Goal: Task Accomplishment & Management: Complete application form

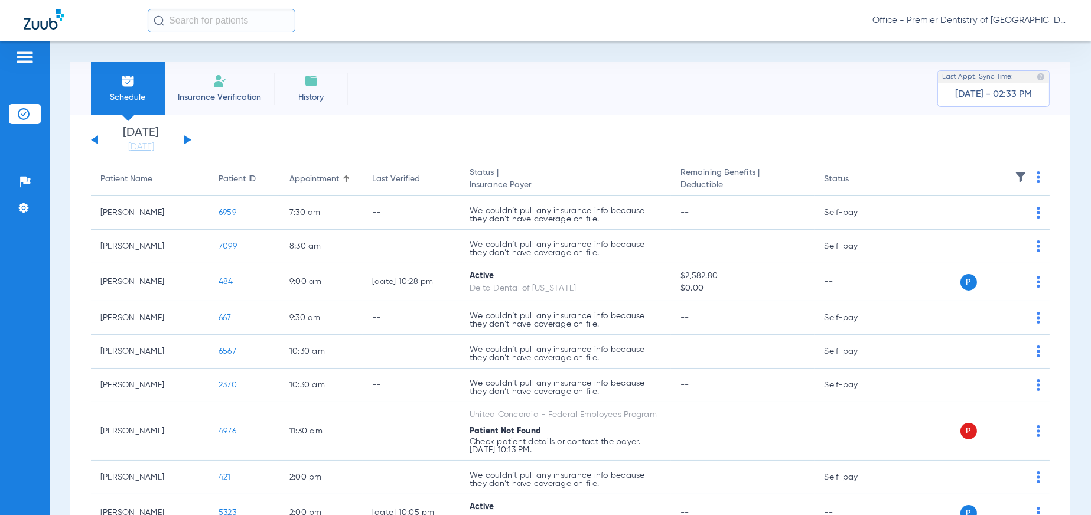
click at [95, 141] on button at bounding box center [94, 139] width 7 height 9
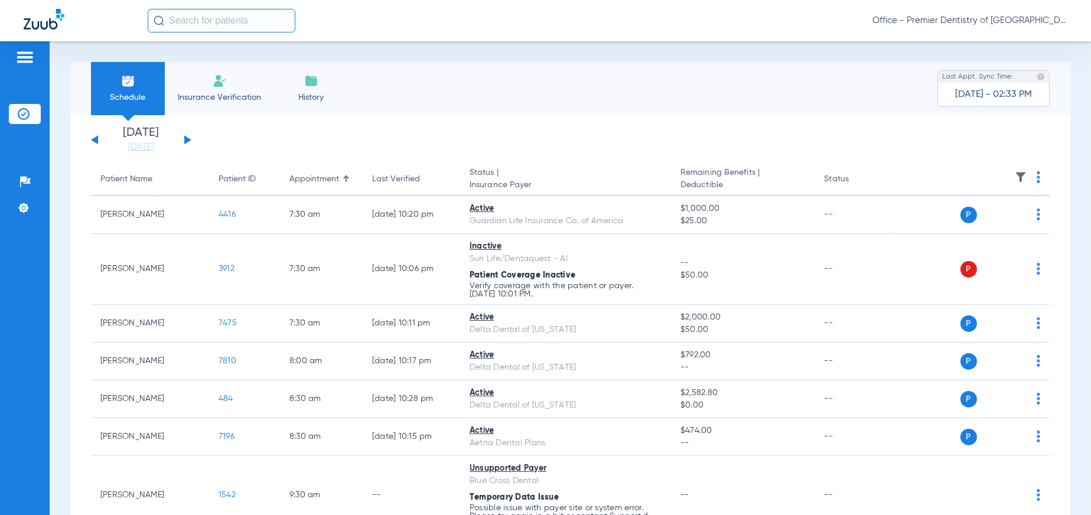
click at [222, 80] on img at bounding box center [220, 81] width 14 height 14
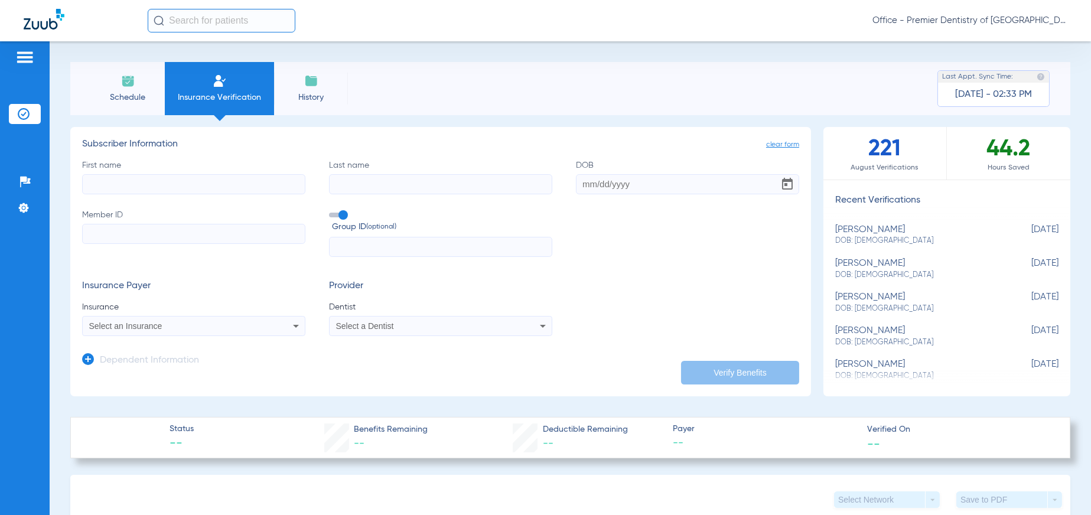
click at [132, 185] on input "First name" at bounding box center [193, 184] width 223 height 20
type input "M"
type input "[PERSON_NAME]"
type input "R"
type input "[PERSON_NAME]"
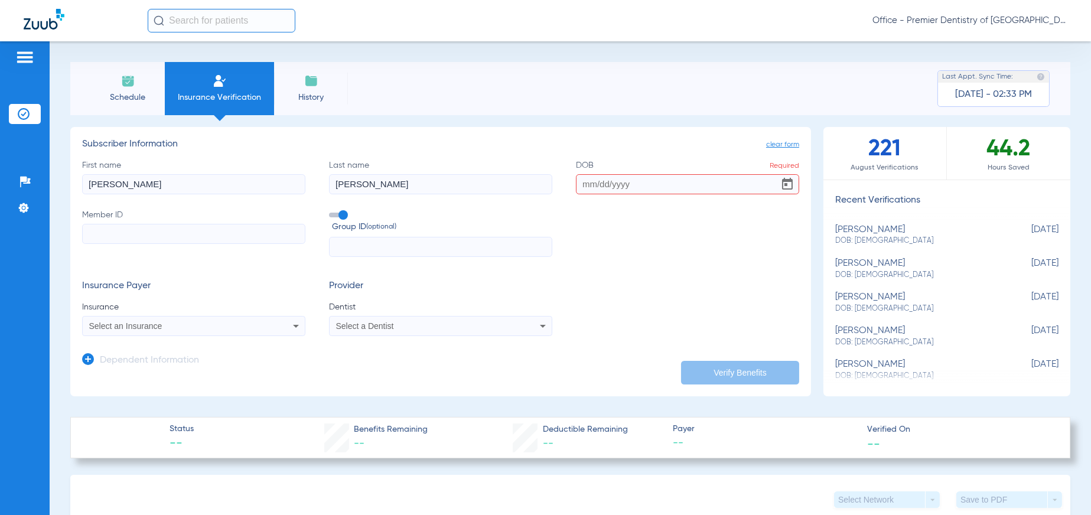
drag, startPoint x: 633, startPoint y: 187, endPoint x: 539, endPoint y: 186, distance: 94.5
click at [539, 185] on div "First name [PERSON_NAME] Last name [PERSON_NAME] DOB Required Member ID Group I…" at bounding box center [440, 208] width 717 height 98
type input "[DATE]"
click at [120, 238] on input "Member ID" at bounding box center [193, 234] width 223 height 20
type input "023863002"
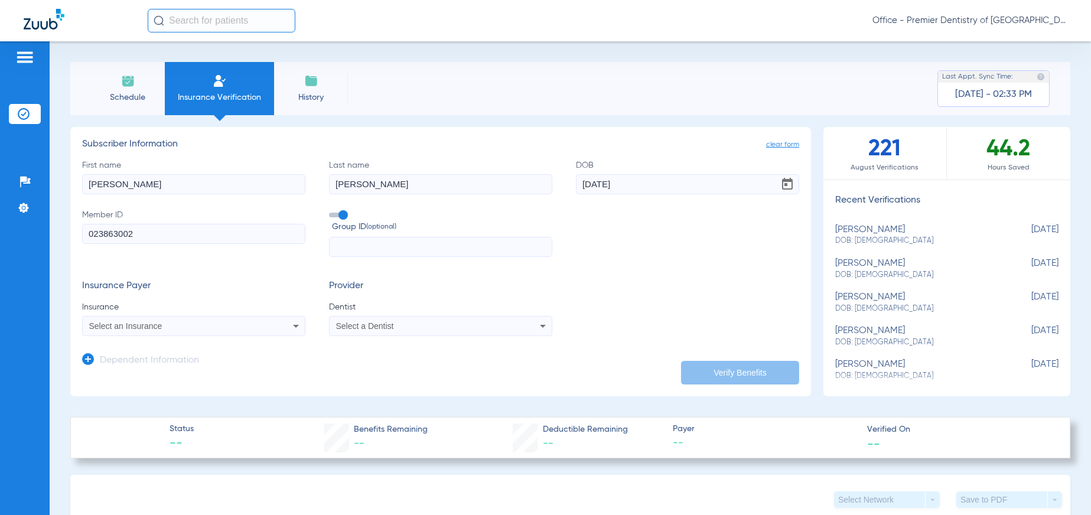
click at [341, 252] on input "text" at bounding box center [440, 247] width 223 height 20
type input "975136"
click at [292, 328] on icon at bounding box center [296, 326] width 14 height 14
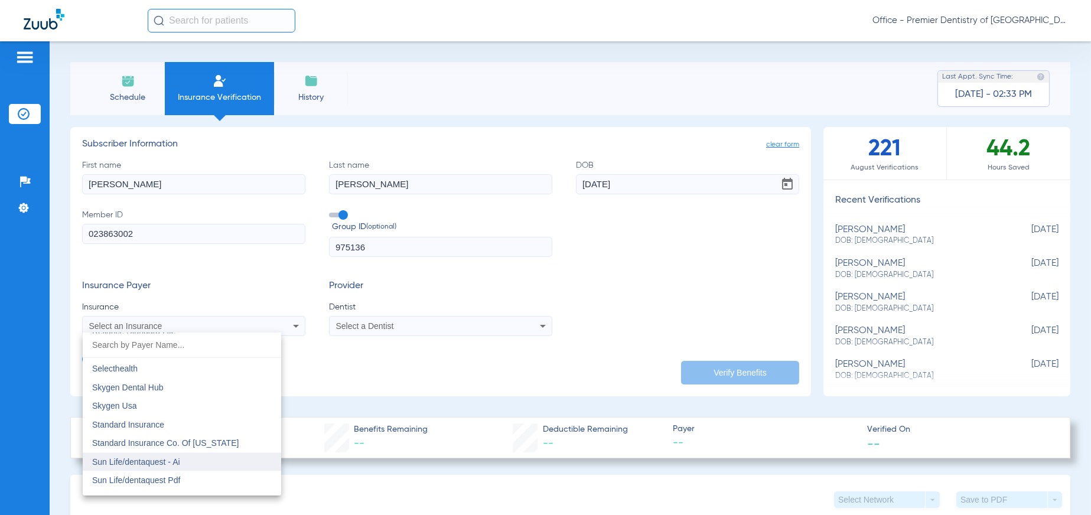
scroll to position [6533, 0]
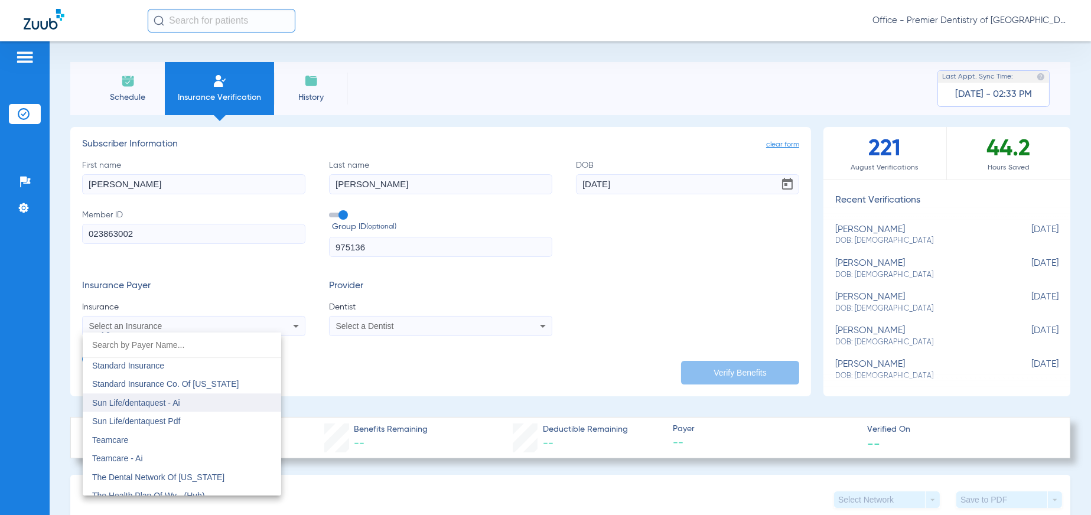
click at [162, 401] on span "Sun Life/dentaquest - Ai" at bounding box center [136, 402] width 88 height 9
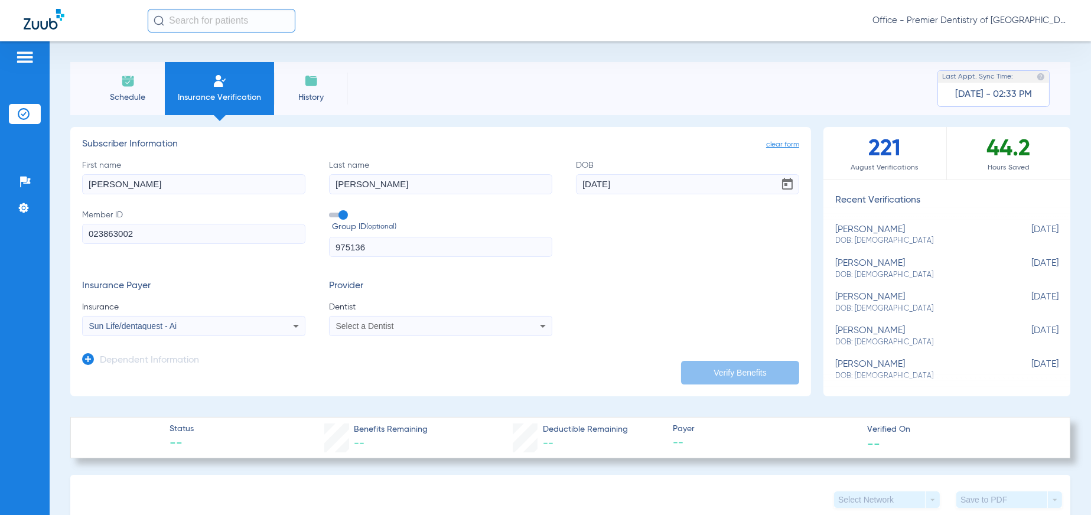
click at [481, 325] on div "Select a Dentist" at bounding box center [420, 326] width 168 height 8
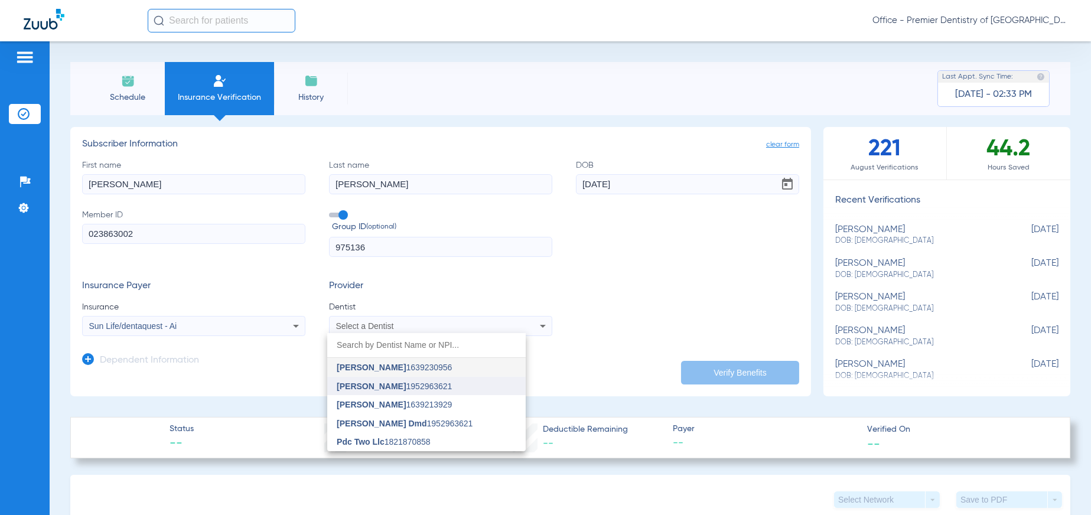
click at [404, 382] on span "[PERSON_NAME] 1952963621" at bounding box center [394, 386] width 115 height 8
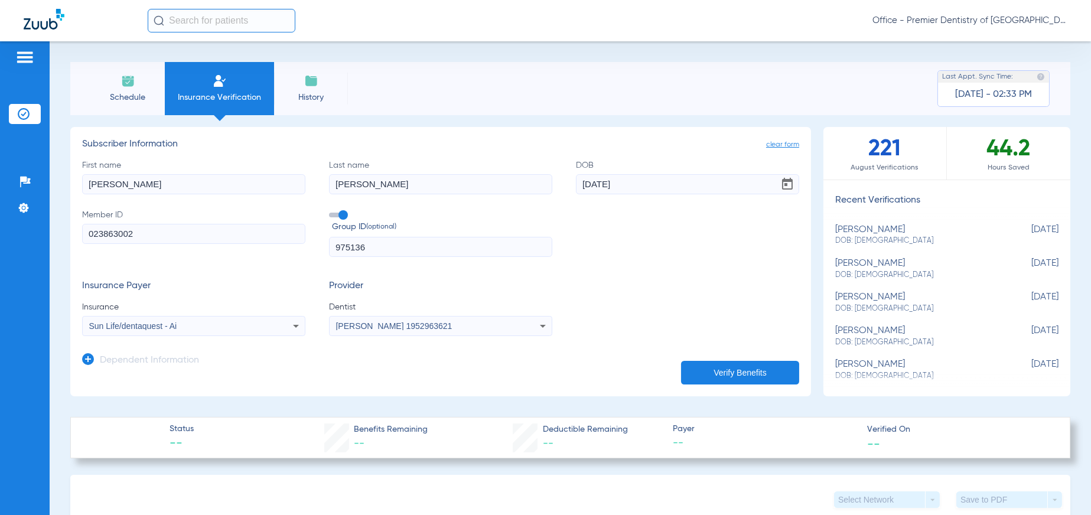
click at [715, 372] on button "Verify Benefits" at bounding box center [740, 373] width 118 height 24
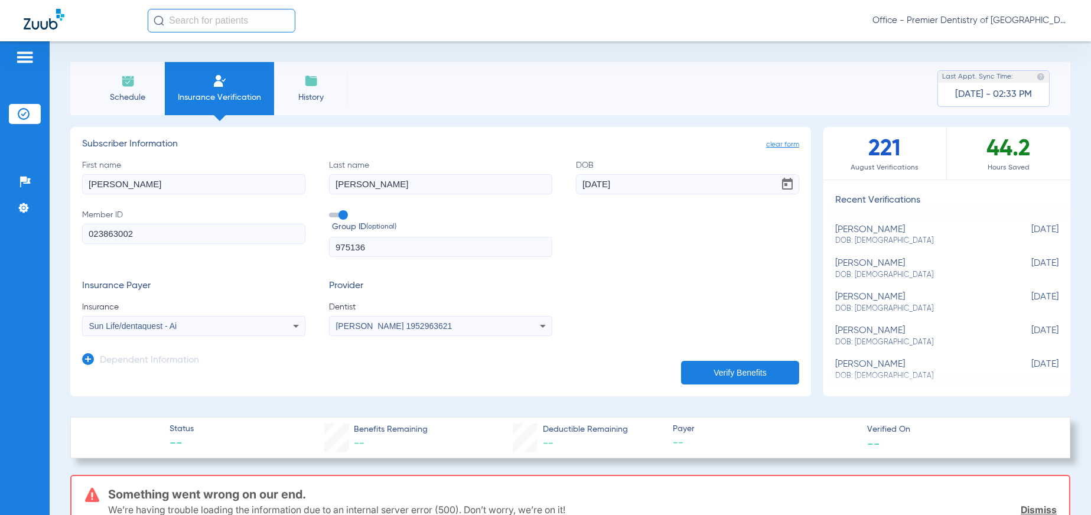
scroll to position [0, 0]
click at [130, 95] on span "Schedule" at bounding box center [128, 98] width 56 height 12
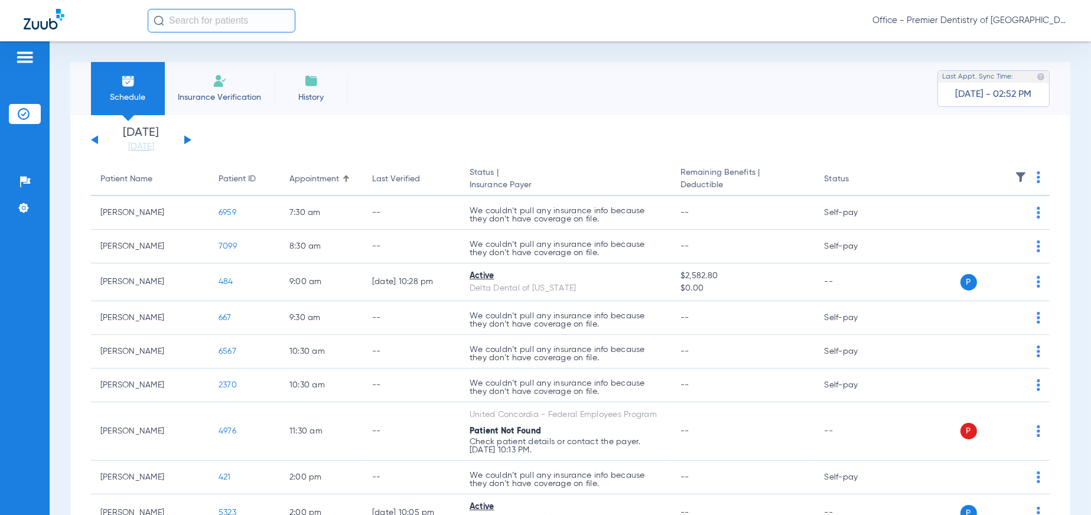
click at [96, 138] on button at bounding box center [94, 139] width 7 height 9
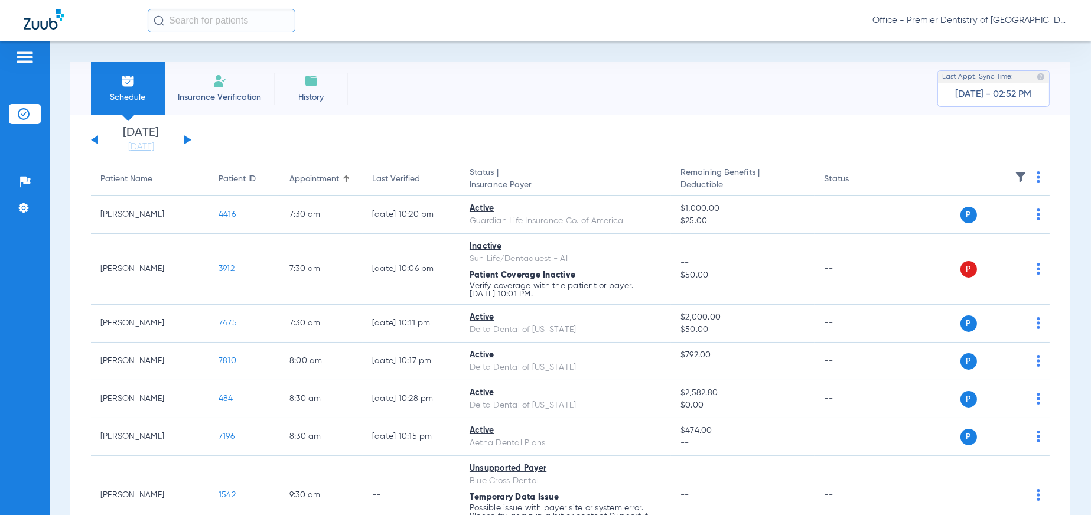
click at [96, 138] on button at bounding box center [94, 139] width 7 height 9
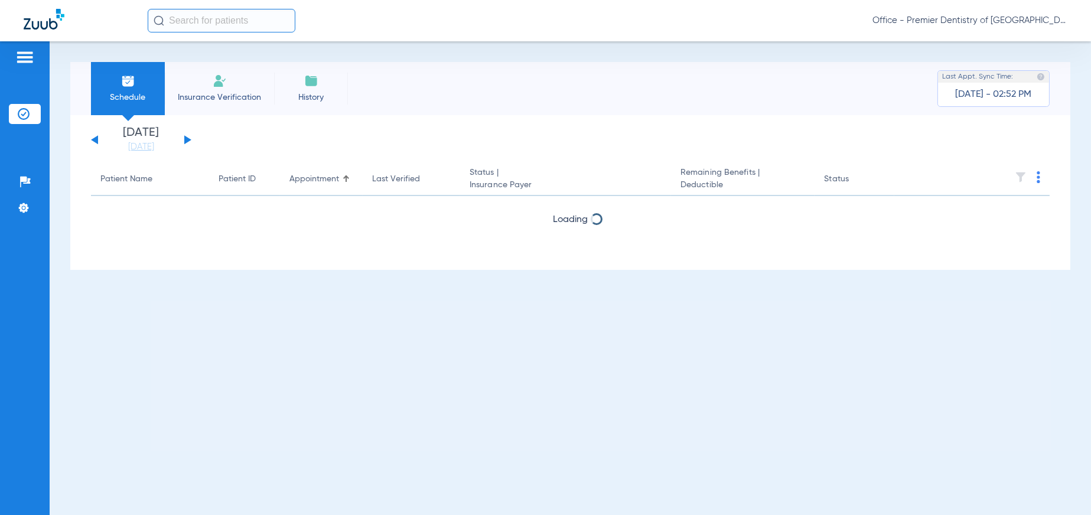
click at [96, 138] on button at bounding box center [94, 139] width 7 height 9
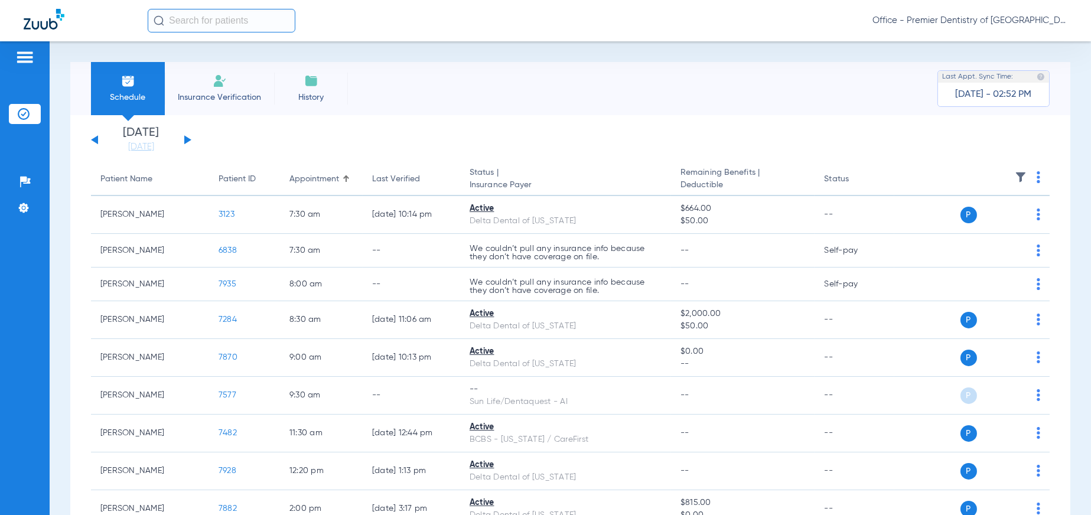
click at [96, 138] on button at bounding box center [94, 139] width 7 height 9
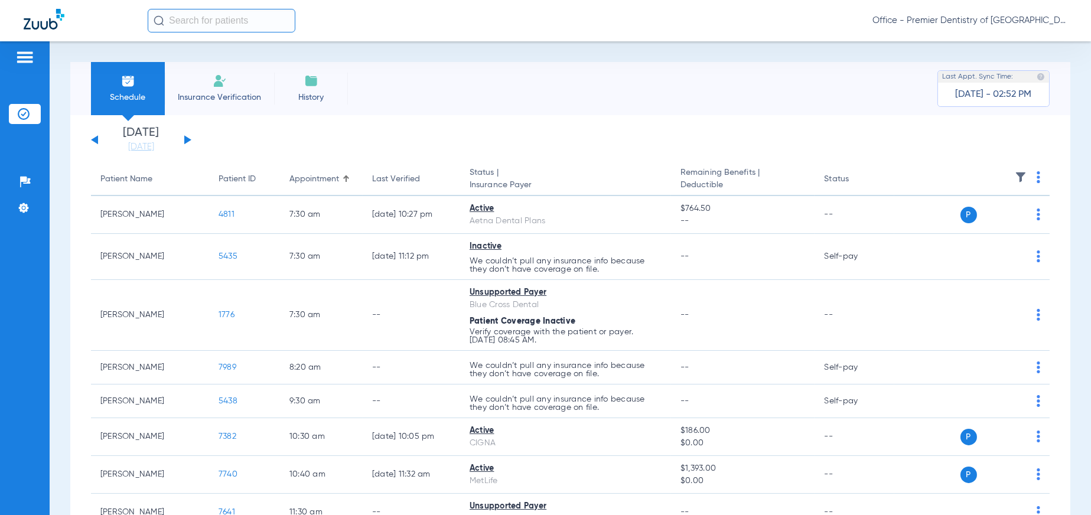
click at [96, 138] on button at bounding box center [94, 139] width 7 height 9
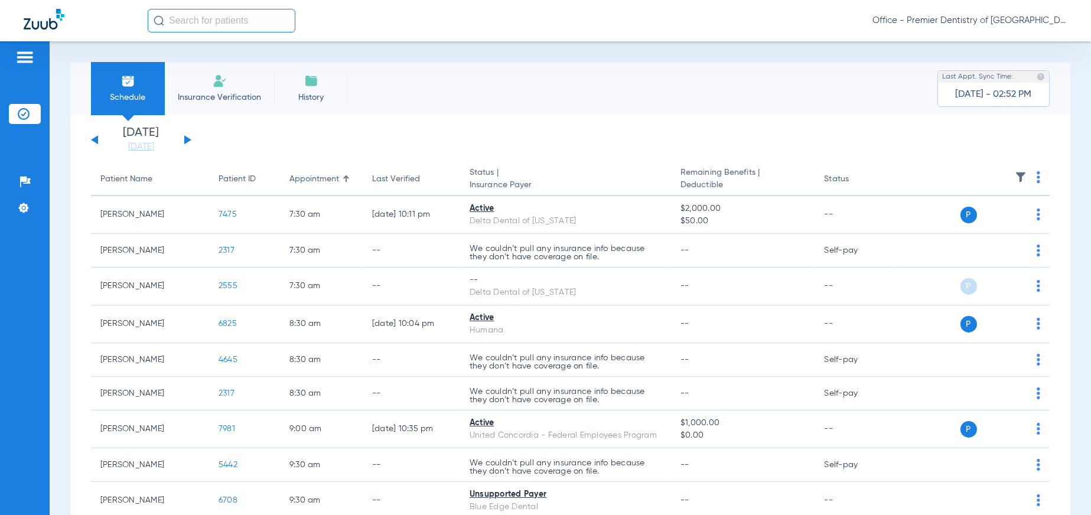
click at [96, 138] on button at bounding box center [94, 139] width 7 height 9
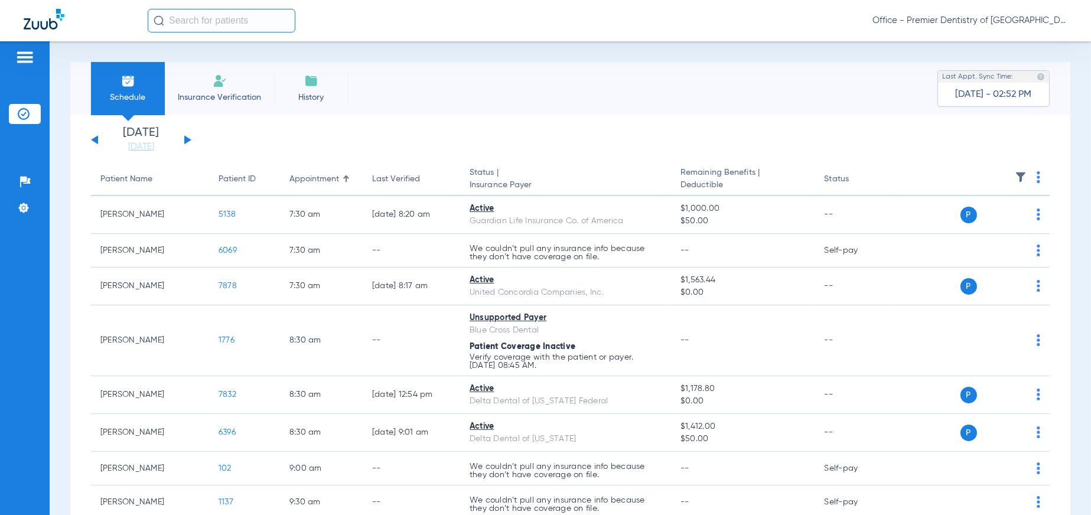
click at [227, 87] on li "Insurance Verification" at bounding box center [219, 88] width 109 height 53
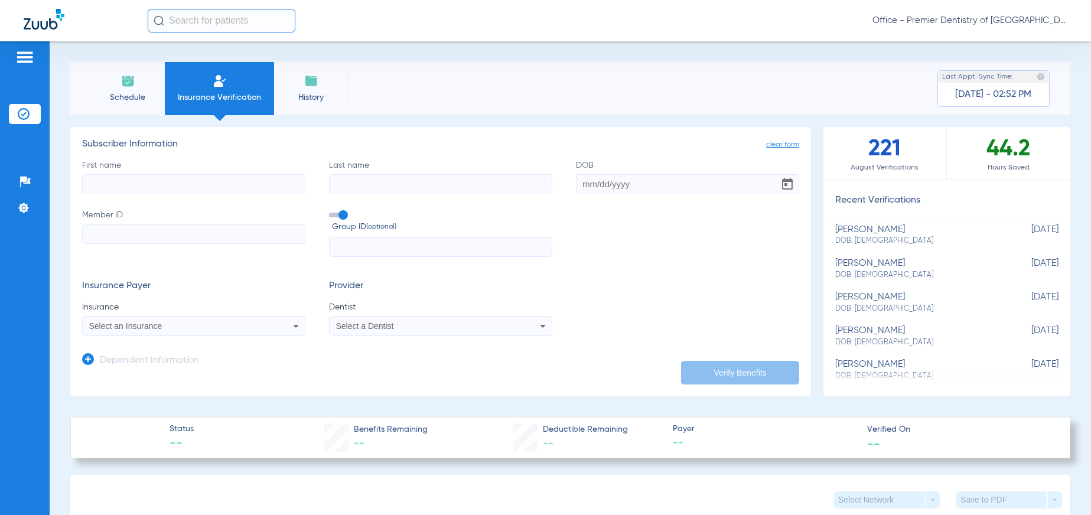
click at [107, 184] on input "First name" at bounding box center [193, 184] width 223 height 20
type input "[PERSON_NAME]"
type input "[DATE]"
click at [87, 242] on input "Member ID" at bounding box center [193, 234] width 223 height 20
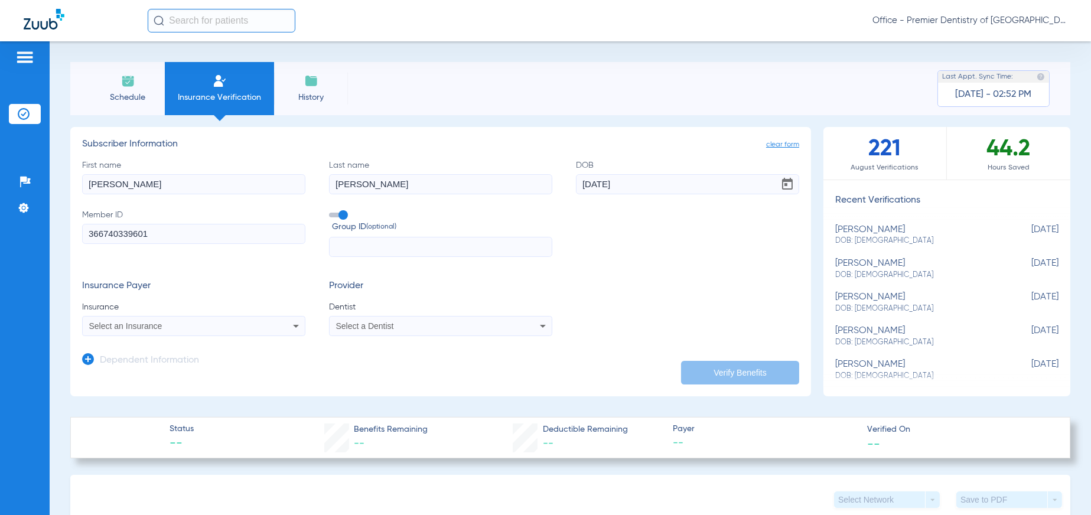
type input "366740339601"
click at [347, 252] on input "text" at bounding box center [440, 247] width 223 height 20
type input "05906-00020"
click at [261, 328] on div "Select an Insurance" at bounding box center [194, 326] width 222 height 14
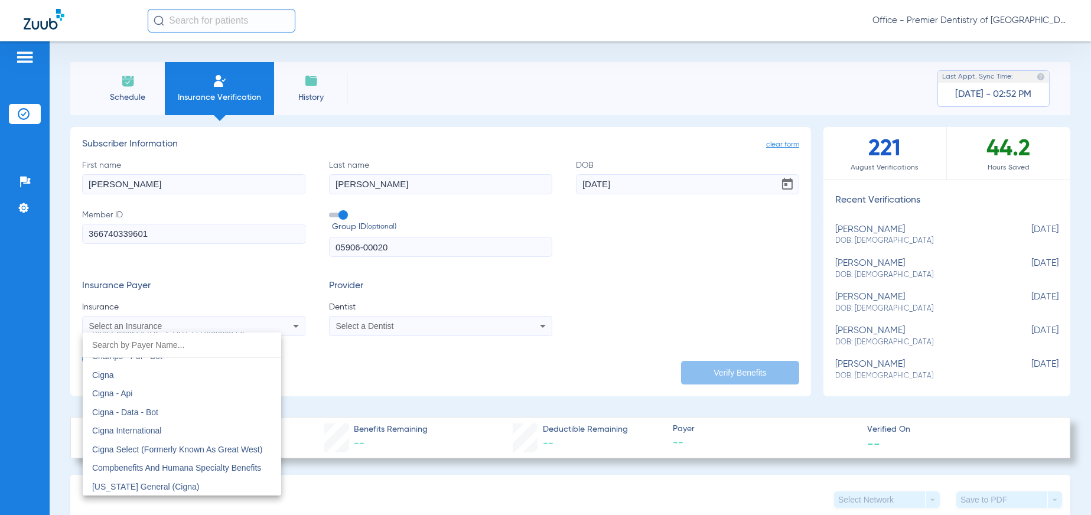
scroll to position [1949, 0]
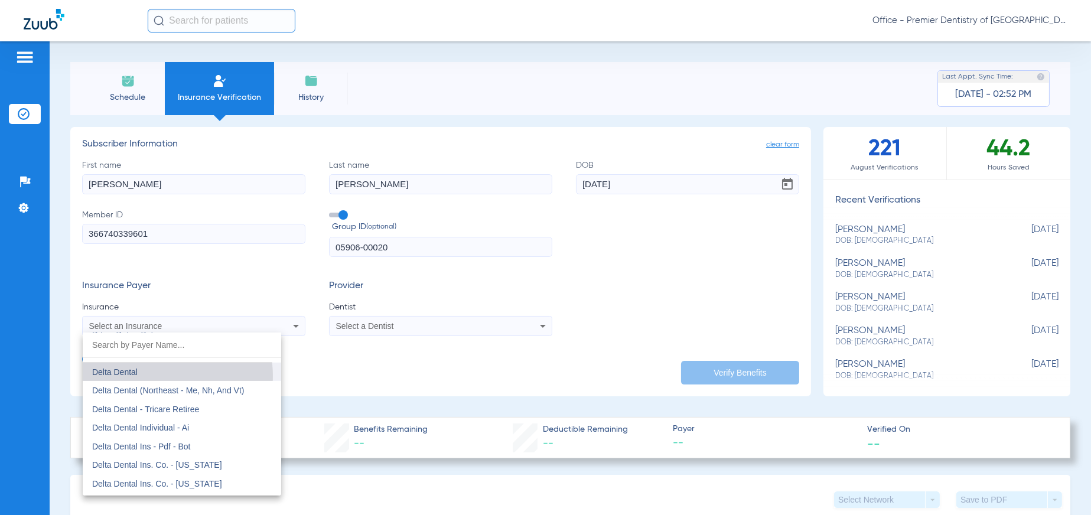
click at [155, 376] on mat-option "Delta Dental" at bounding box center [182, 372] width 198 height 19
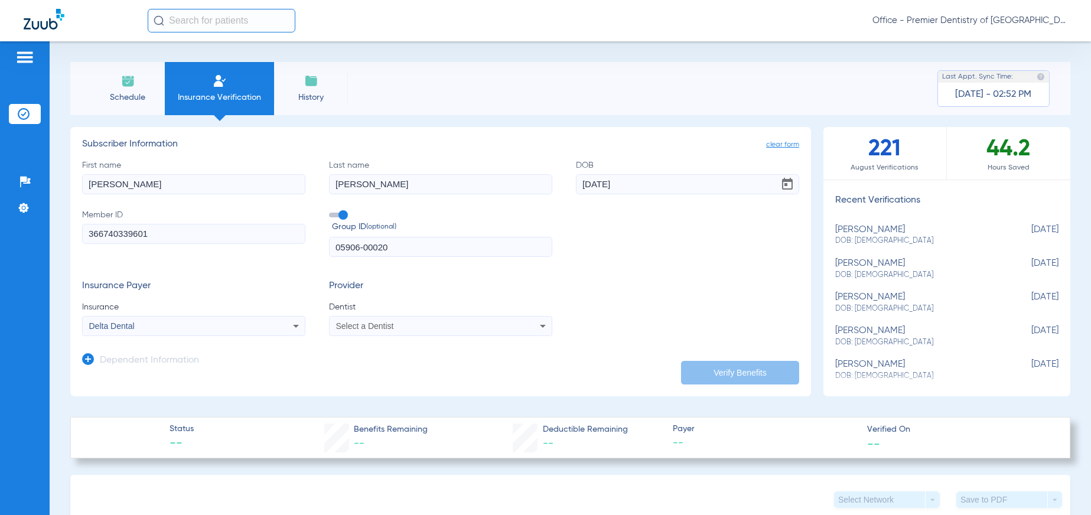
click at [370, 323] on span "Select a Dentist" at bounding box center [365, 325] width 58 height 9
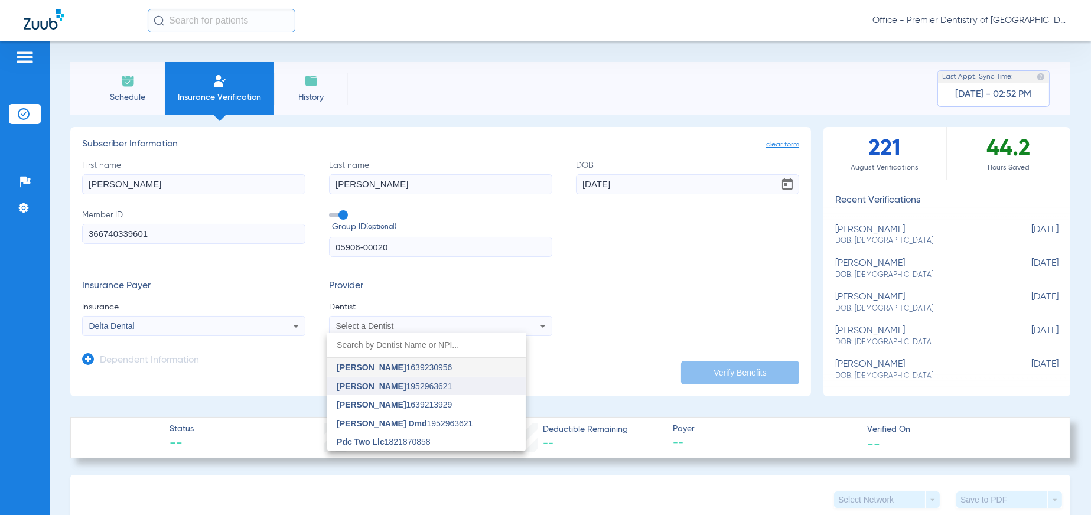
click at [370, 382] on span "[PERSON_NAME]" at bounding box center [371, 386] width 69 height 9
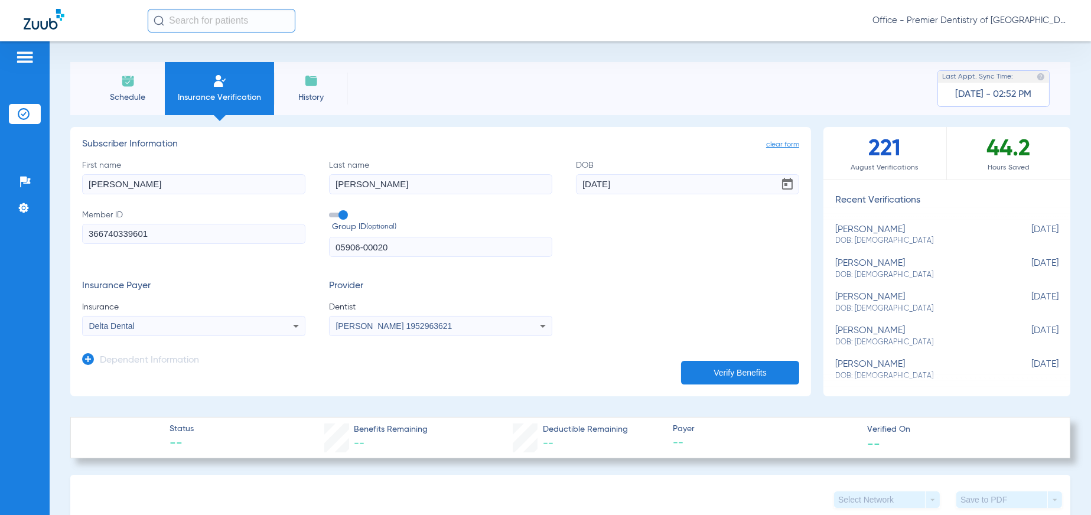
click at [701, 362] on button "Verify Benefits" at bounding box center [740, 373] width 118 height 24
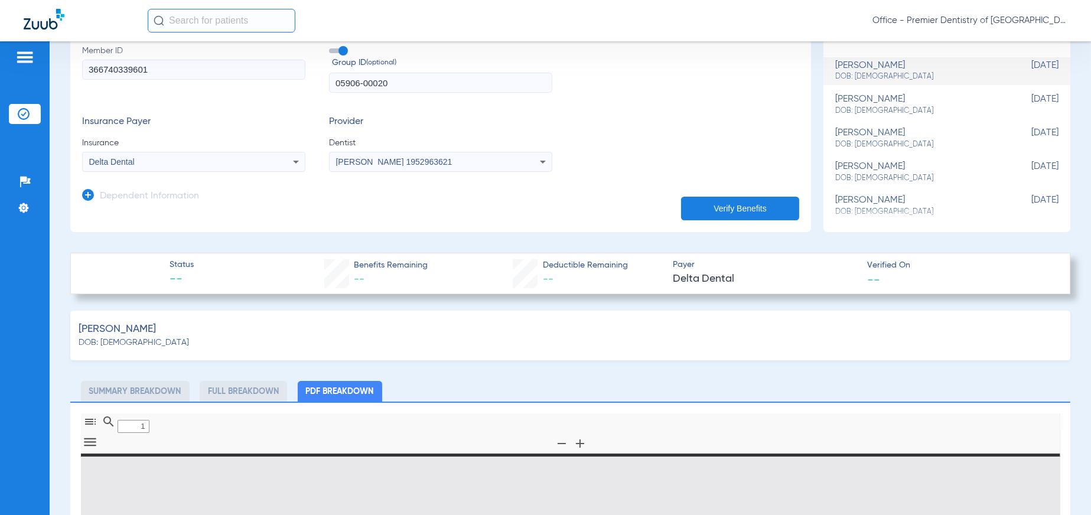
scroll to position [295, 0]
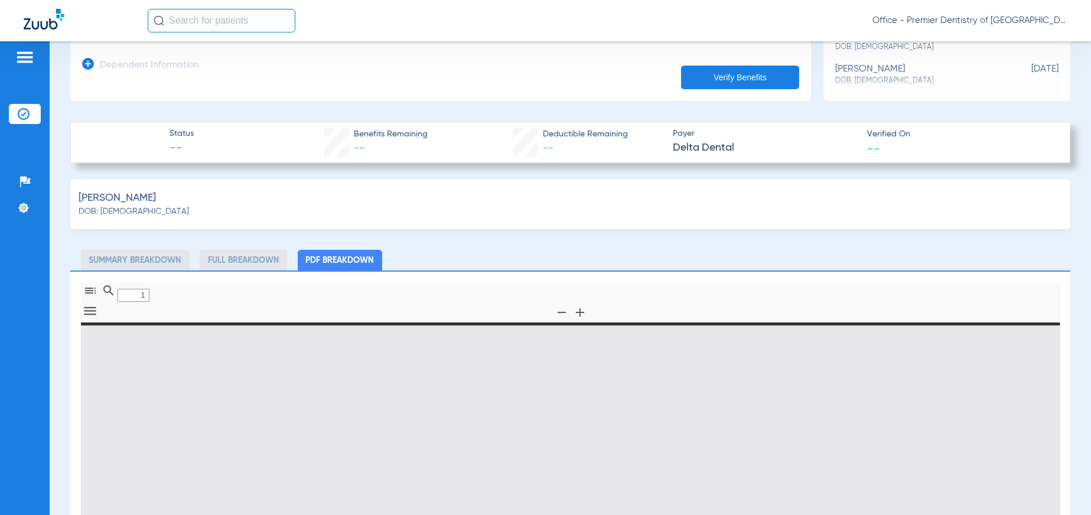
type input "0"
select select "page-width"
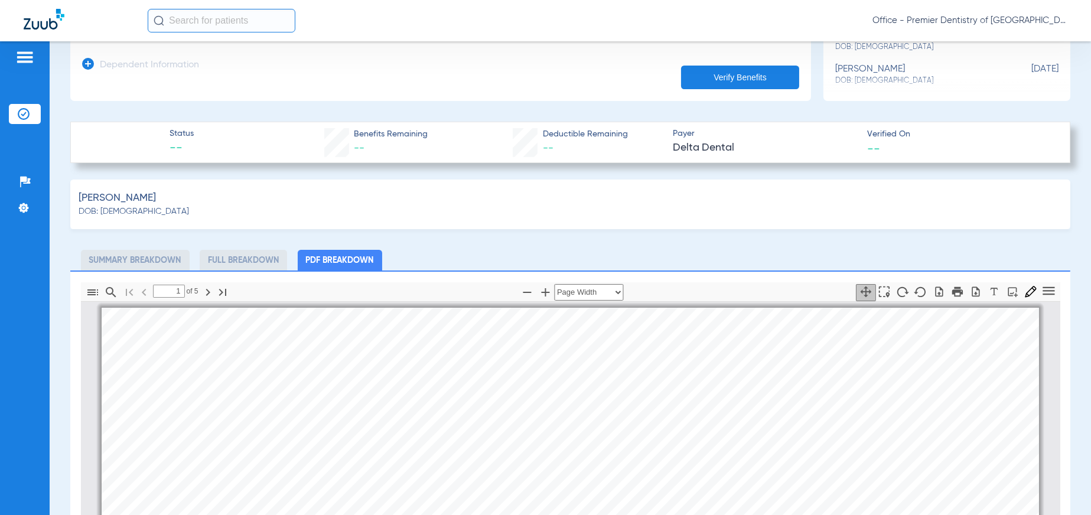
scroll to position [5, 0]
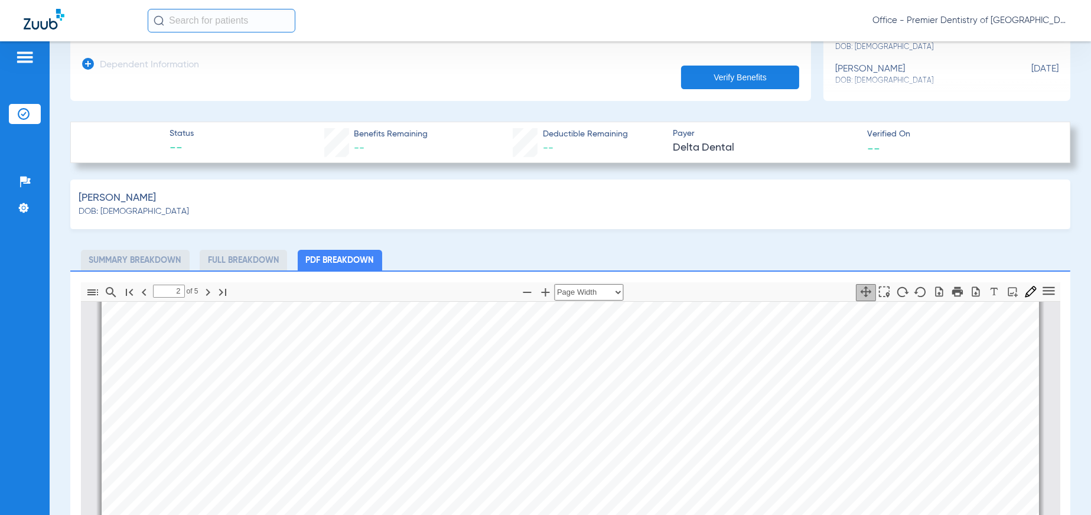
type input "1"
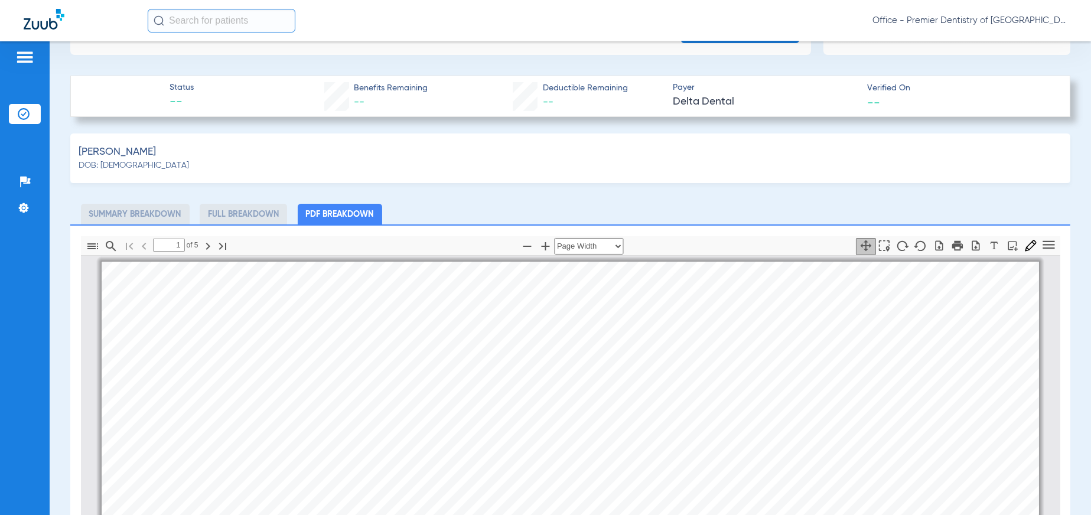
scroll to position [354, 0]
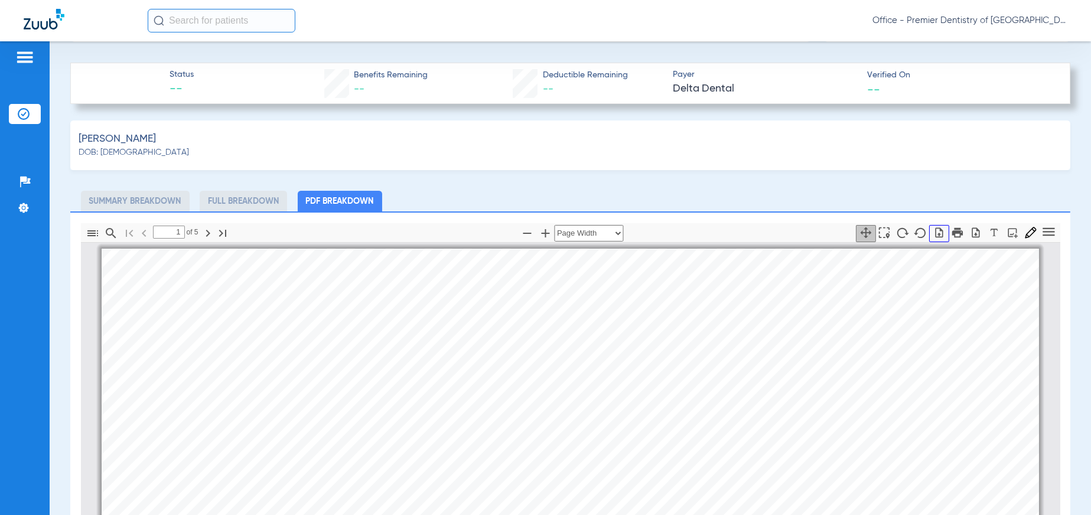
click at [932, 231] on icon "button" at bounding box center [939, 233] width 14 height 12
click at [970, 231] on icon "button" at bounding box center [976, 233] width 12 height 12
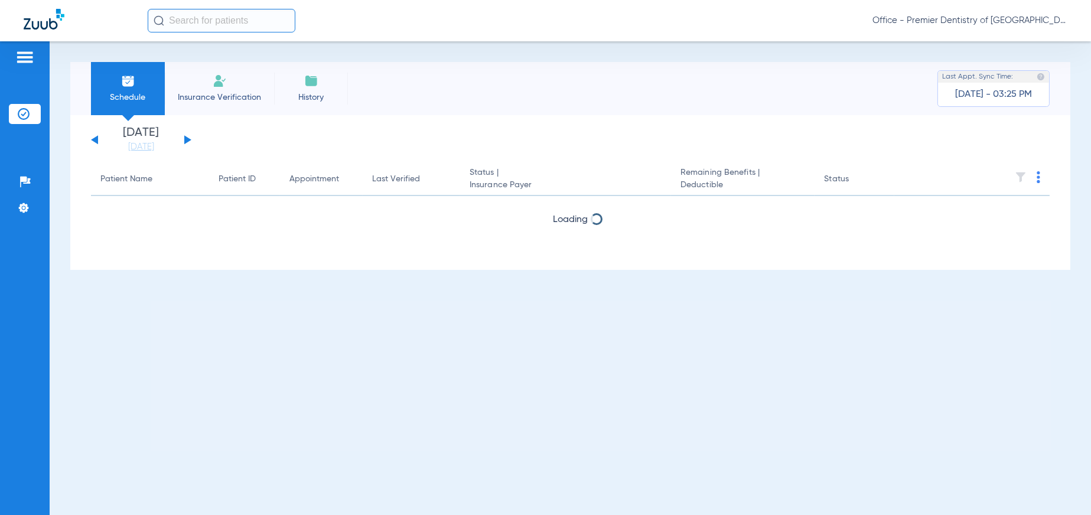
click at [216, 86] on img at bounding box center [220, 81] width 14 height 14
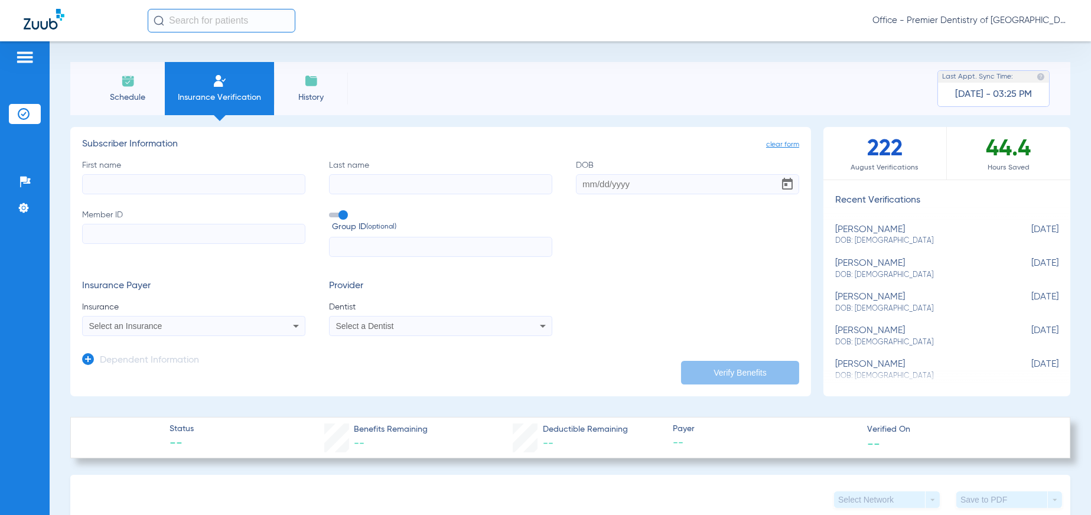
click at [115, 183] on input "First name" at bounding box center [193, 184] width 223 height 20
type input "[PERSON_NAME]"
click at [577, 182] on input "DOB Required" at bounding box center [687, 184] width 223 height 20
type input "[DATE]"
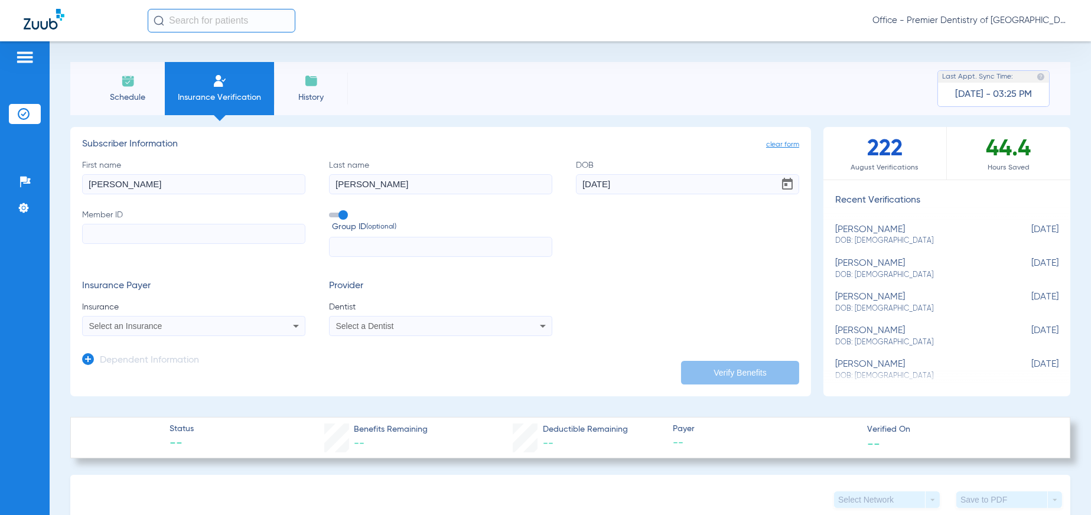
click at [132, 229] on input "Member ID" at bounding box center [193, 234] width 223 height 20
type input "023863002"
click at [344, 249] on input "text" at bounding box center [440, 247] width 223 height 20
type input "975136"
click at [261, 327] on div "Select an Insurance" at bounding box center [194, 326] width 222 height 14
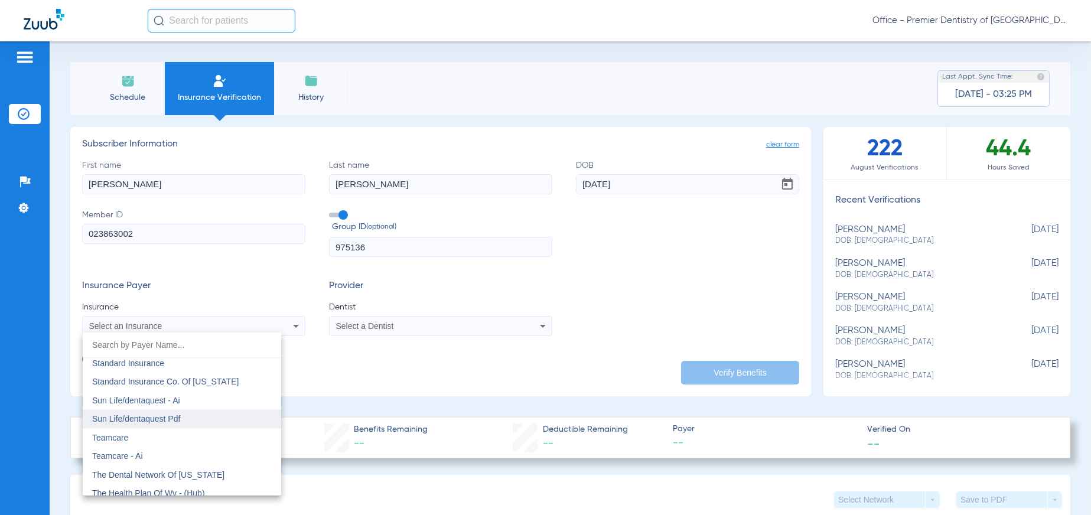
scroll to position [6515, 0]
click at [162, 418] on span "Sun Life/dentaquest - Ai" at bounding box center [136, 420] width 88 height 9
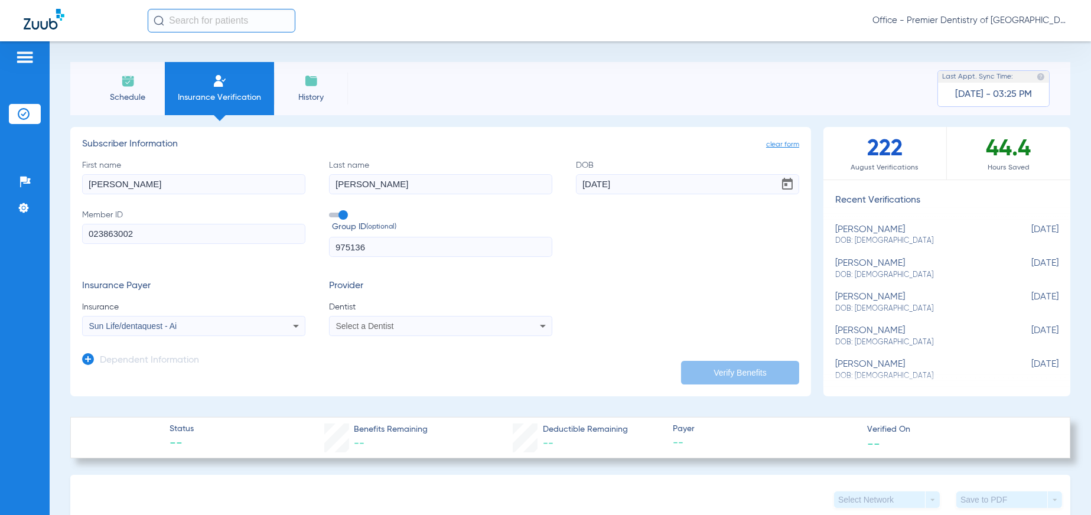
click at [468, 316] on mat-select "Select a Dentist" at bounding box center [440, 326] width 223 height 20
click at [467, 321] on div "Select a Dentist" at bounding box center [441, 326] width 222 height 14
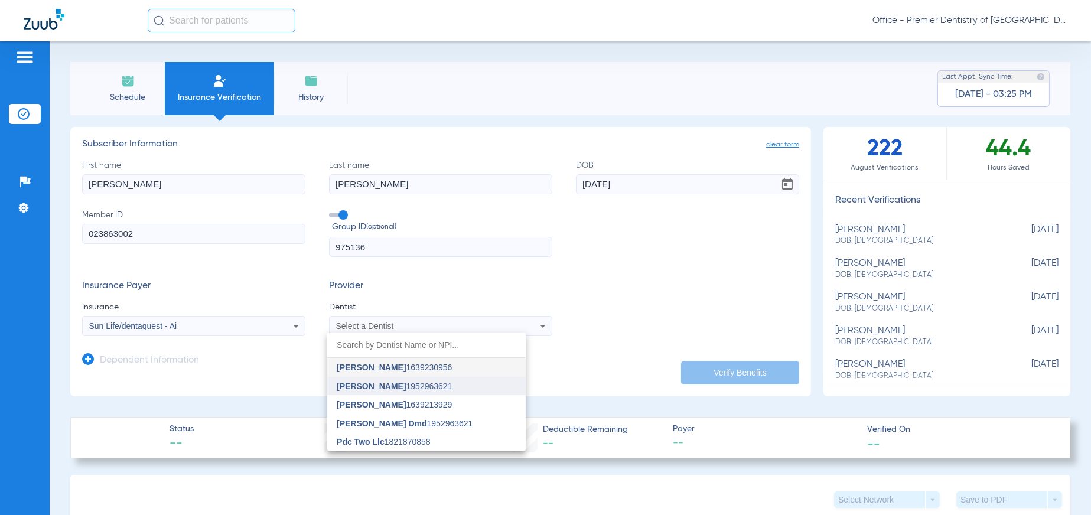
click at [438, 389] on span "[PERSON_NAME] 1952963621" at bounding box center [394, 386] width 115 height 8
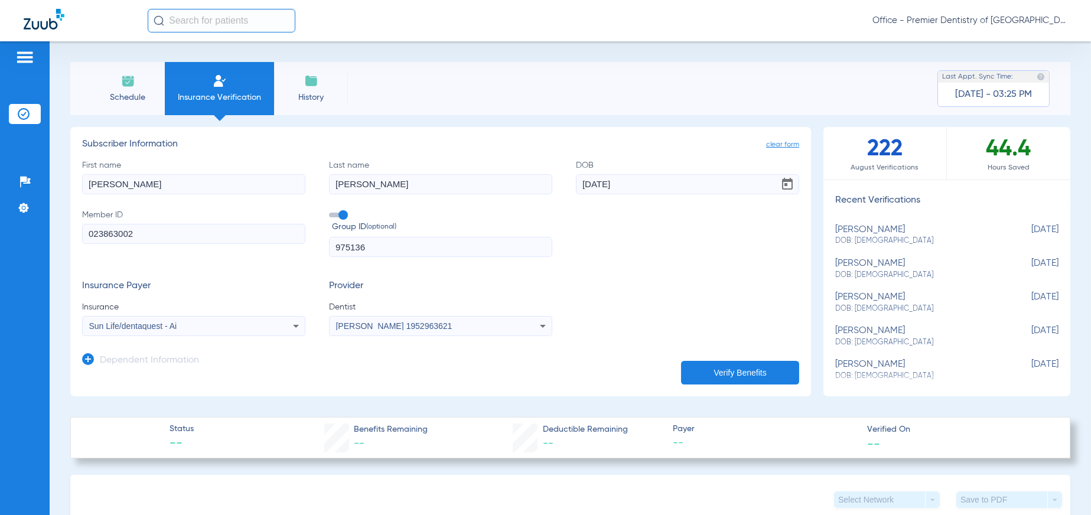
click at [682, 372] on button "Verify Benefits" at bounding box center [740, 373] width 118 height 24
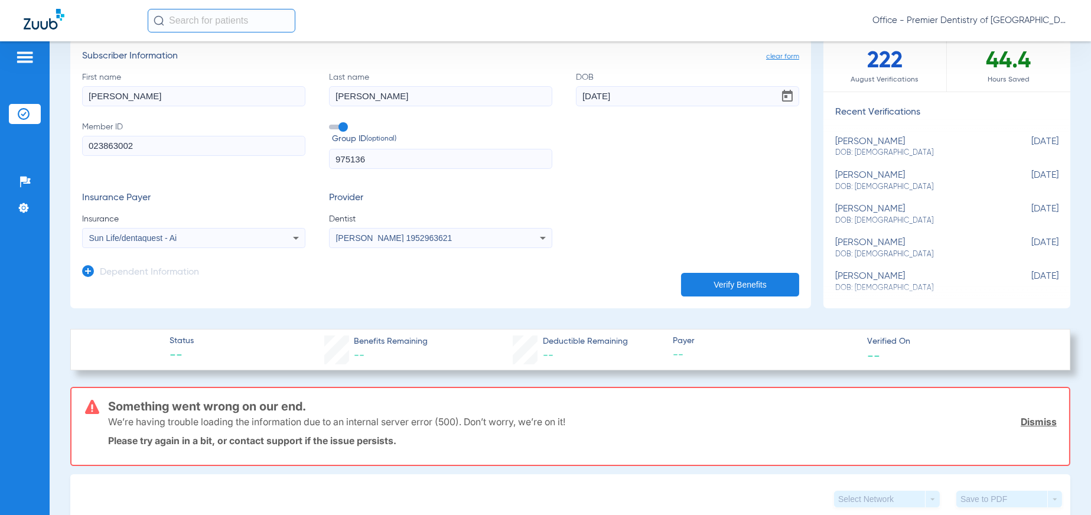
scroll to position [0, 0]
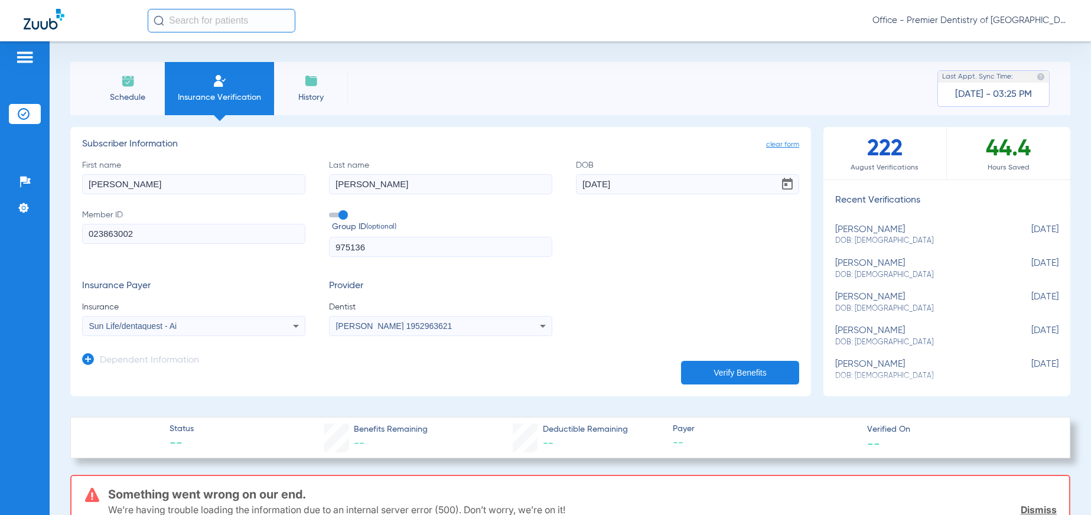
click at [142, 79] on li "Schedule" at bounding box center [128, 88] width 74 height 53
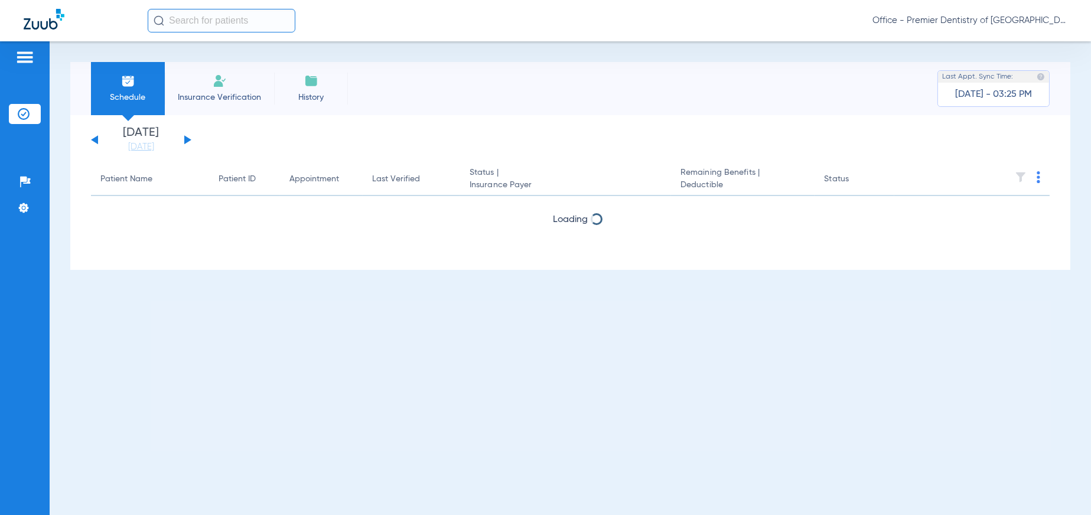
click at [214, 79] on img at bounding box center [220, 81] width 14 height 14
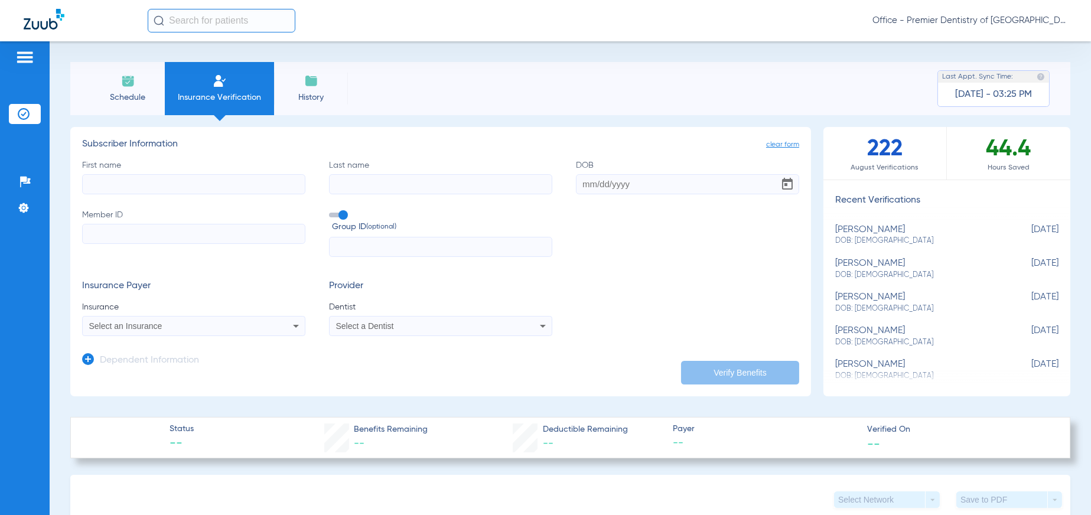
click at [97, 184] on input "First name" at bounding box center [193, 184] width 223 height 20
type input "John"
type input "Burt"
click at [576, 185] on input "DOB Required" at bounding box center [687, 184] width 223 height 20
type input "11/11/1959"
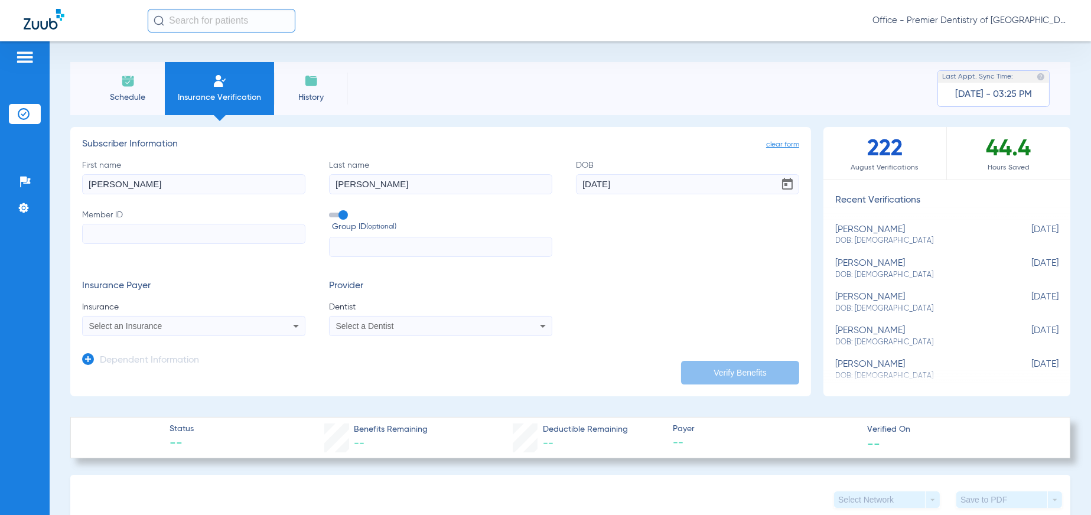
click at [116, 239] on input "Member ID" at bounding box center [193, 234] width 223 height 20
type input "G45612404"
click at [360, 239] on input "text" at bounding box center [440, 247] width 223 height 20
type input "76-17027"
click at [192, 327] on div "Select an Insurance" at bounding box center [173, 326] width 168 height 8
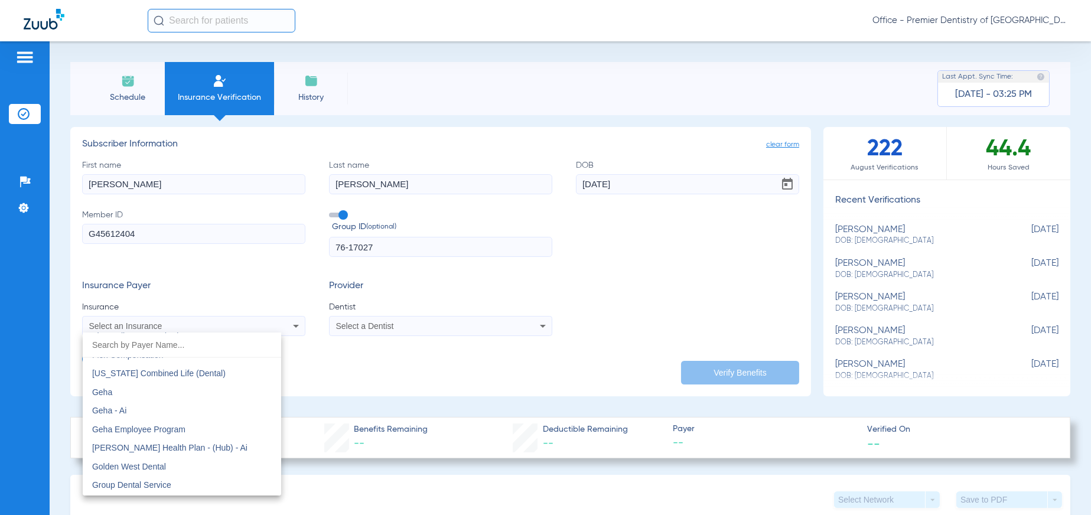
scroll to position [3899, 0]
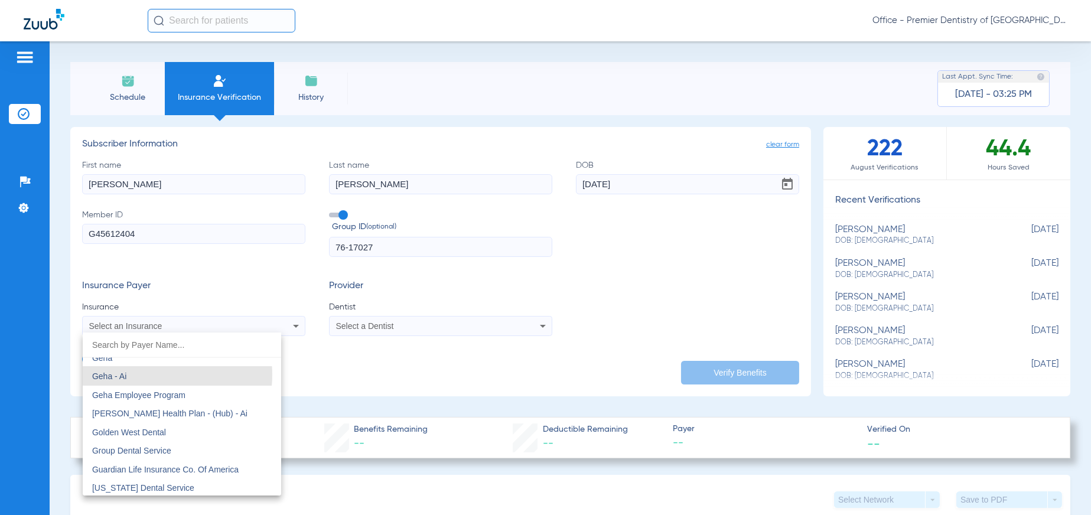
click at [161, 374] on mat-option "Geha - Ai" at bounding box center [182, 376] width 198 height 19
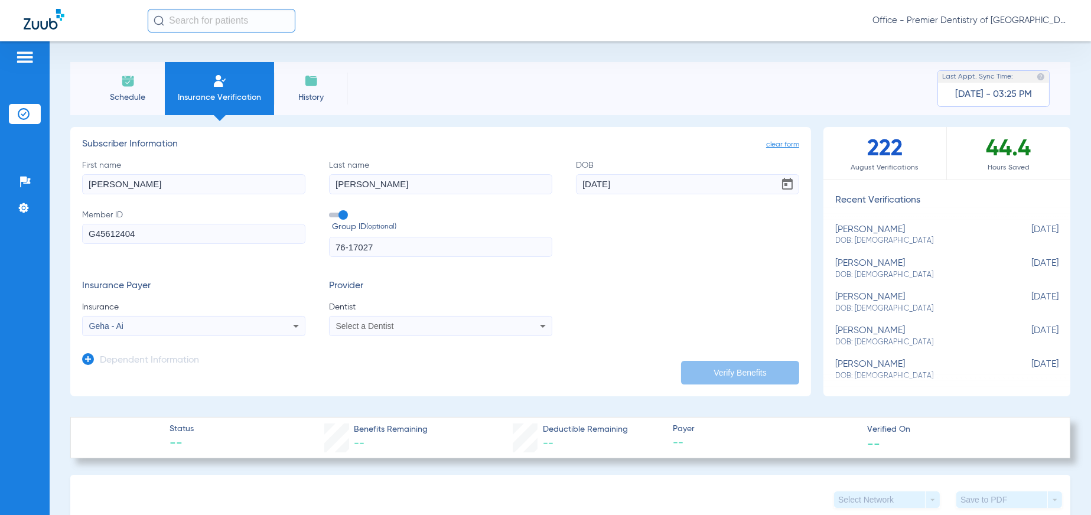
click at [396, 327] on div "Select a Dentist" at bounding box center [420, 326] width 168 height 8
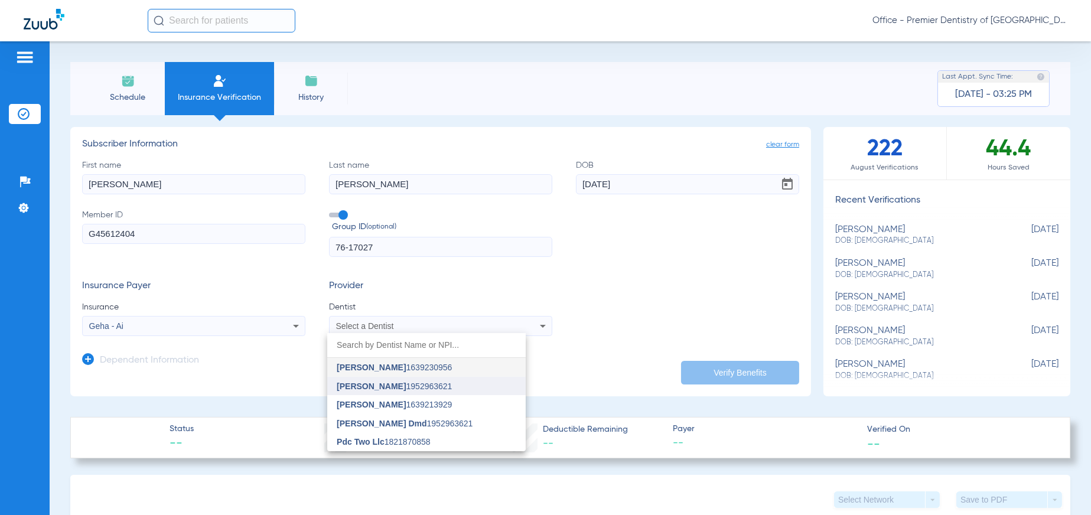
click at [383, 382] on span "[PERSON_NAME]" at bounding box center [371, 386] width 69 height 9
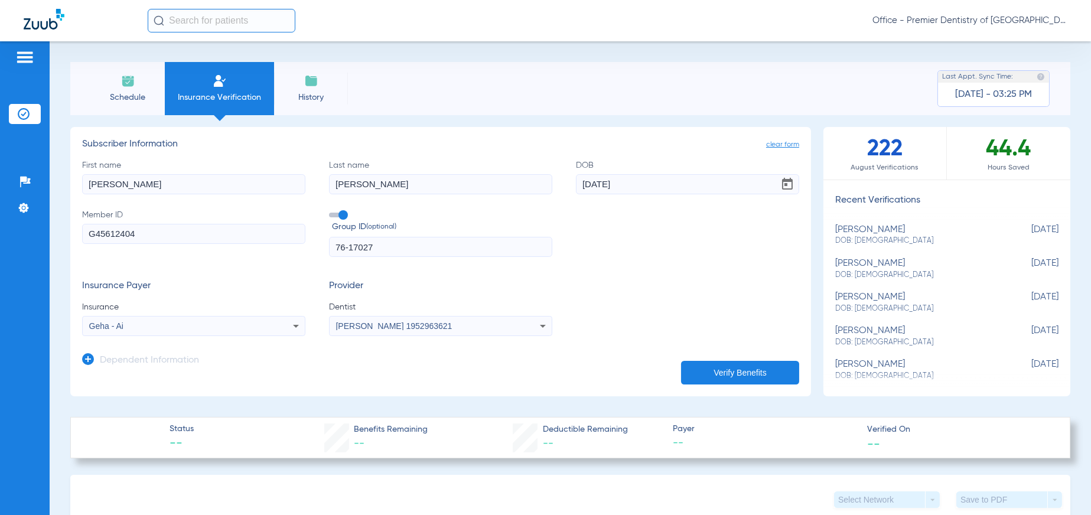
click at [744, 372] on button "Verify Benefits" at bounding box center [740, 373] width 118 height 24
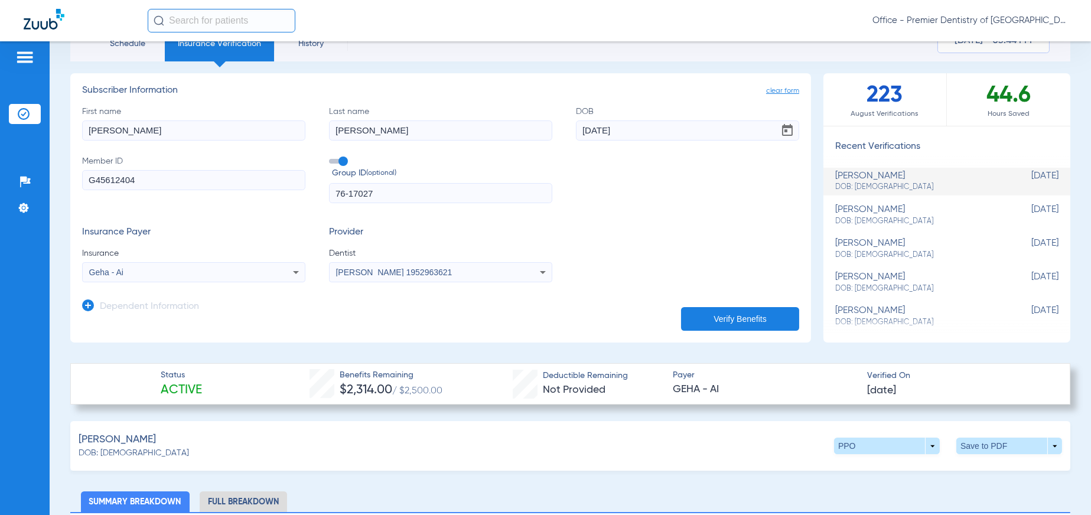
scroll to position [0, 0]
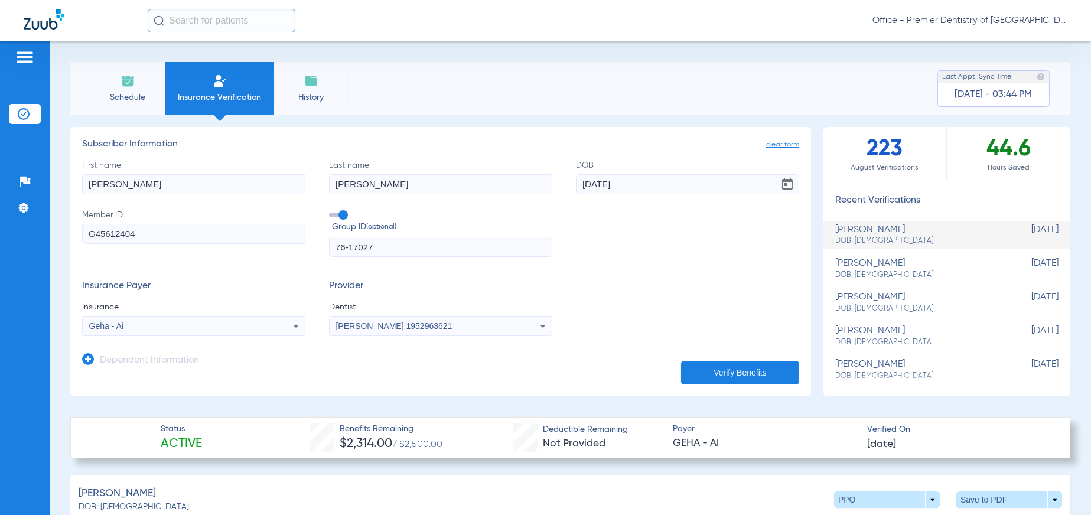
click at [770, 17] on div "Office - Premier Dentistry of [GEOGRAPHIC_DATA] | PDC" at bounding box center [608, 21] width 920 height 24
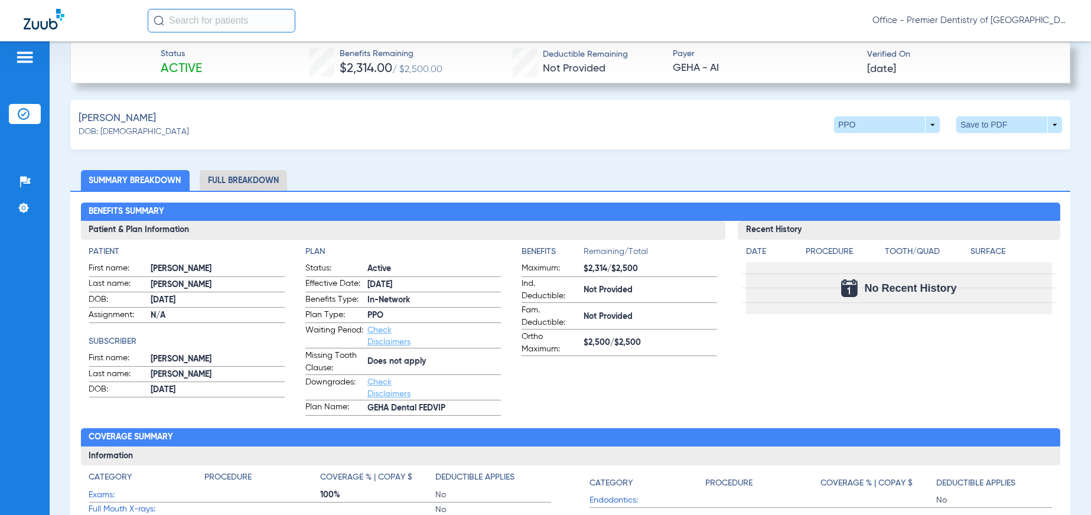
scroll to position [354, 0]
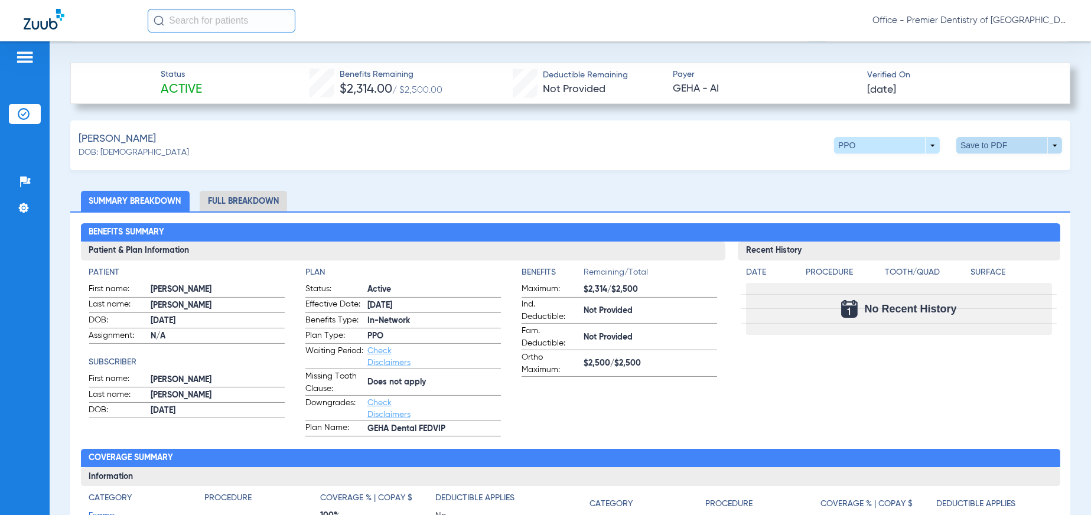
click at [1045, 141] on span at bounding box center [1009, 145] width 106 height 17
click at [882, 173] on button "insert_drive_file Save to PDF" at bounding box center [899, 168] width 89 height 24
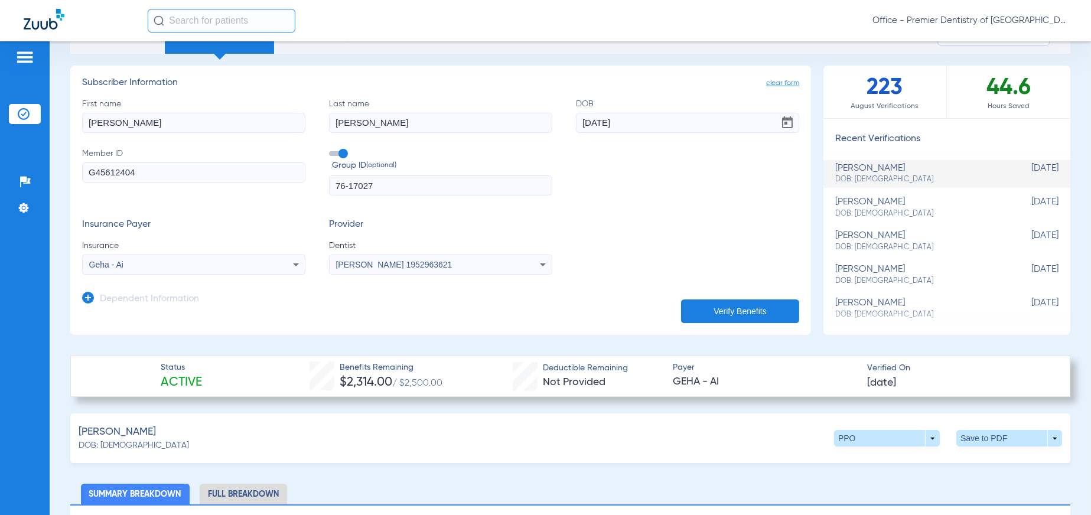
scroll to position [59, 0]
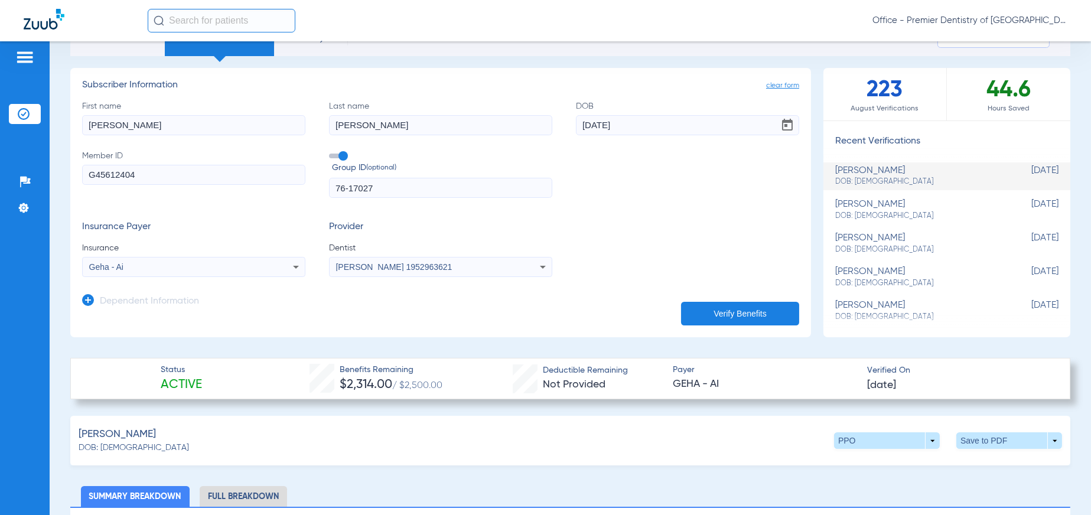
drag, startPoint x: 118, startPoint y: 129, endPoint x: 11, endPoint y: 123, distance: 107.7
click at [11, 123] on div "Patients Insurance Verification Setup Help Center Settings Schedule Insurance V…" at bounding box center [545, 298] width 1091 height 515
type input "Lisa"
drag, startPoint x: 626, startPoint y: 126, endPoint x: 554, endPoint y: 128, distance: 72.1
click at [554, 128] on div "First name Lisa Last name Burt DOB 11/11/1959 Member ID G45612404 Group ID (opt…" at bounding box center [440, 149] width 717 height 98
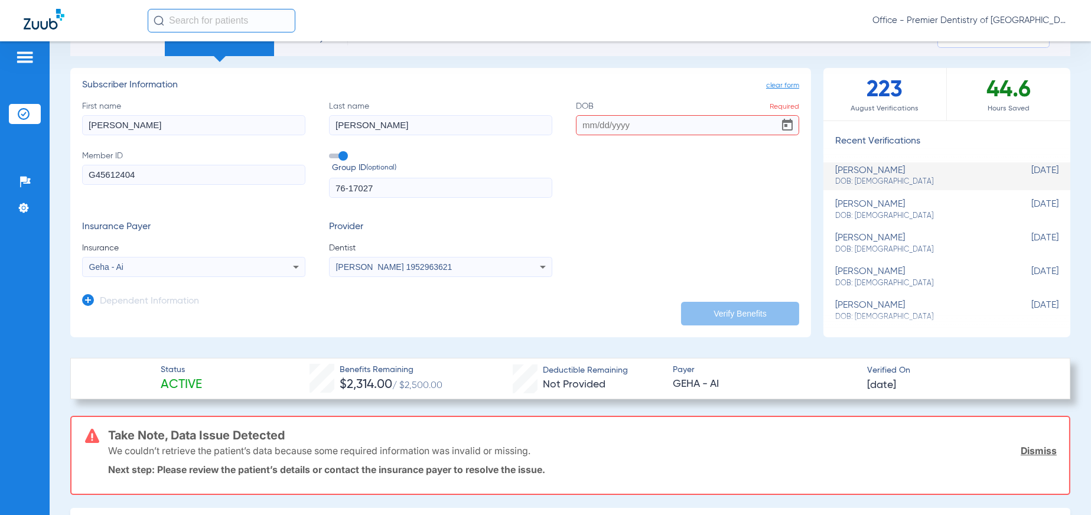
click at [579, 126] on input "DOB Required" at bounding box center [687, 125] width 223 height 20
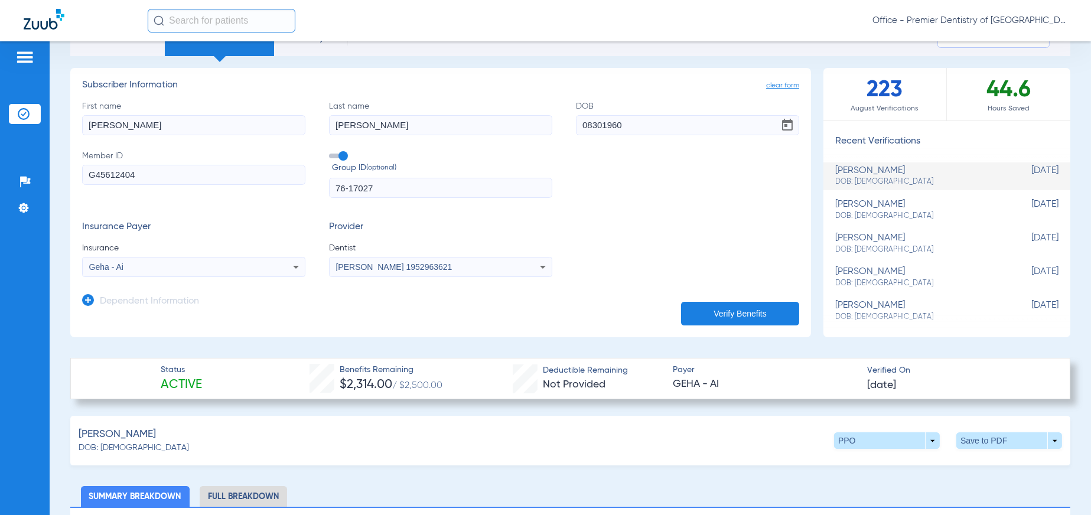
type input "08/30/1960"
click at [717, 307] on button "Verify Benefits" at bounding box center [740, 314] width 118 height 24
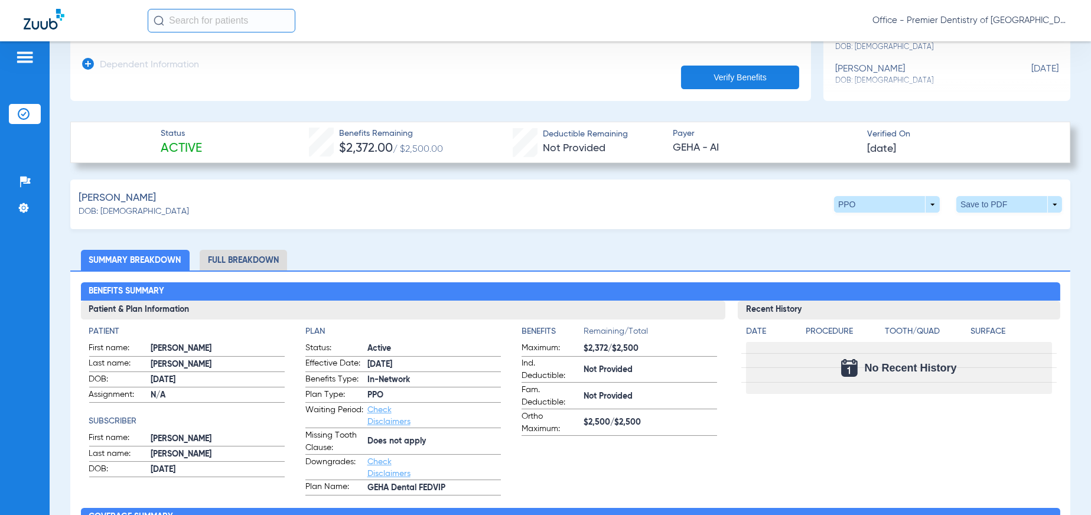
scroll to position [295, 0]
click at [981, 203] on span at bounding box center [1009, 204] width 106 height 17
click at [915, 226] on span "Save to PDF" at bounding box center [911, 227] width 47 height 8
